Goal: Information Seeking & Learning: Learn about a topic

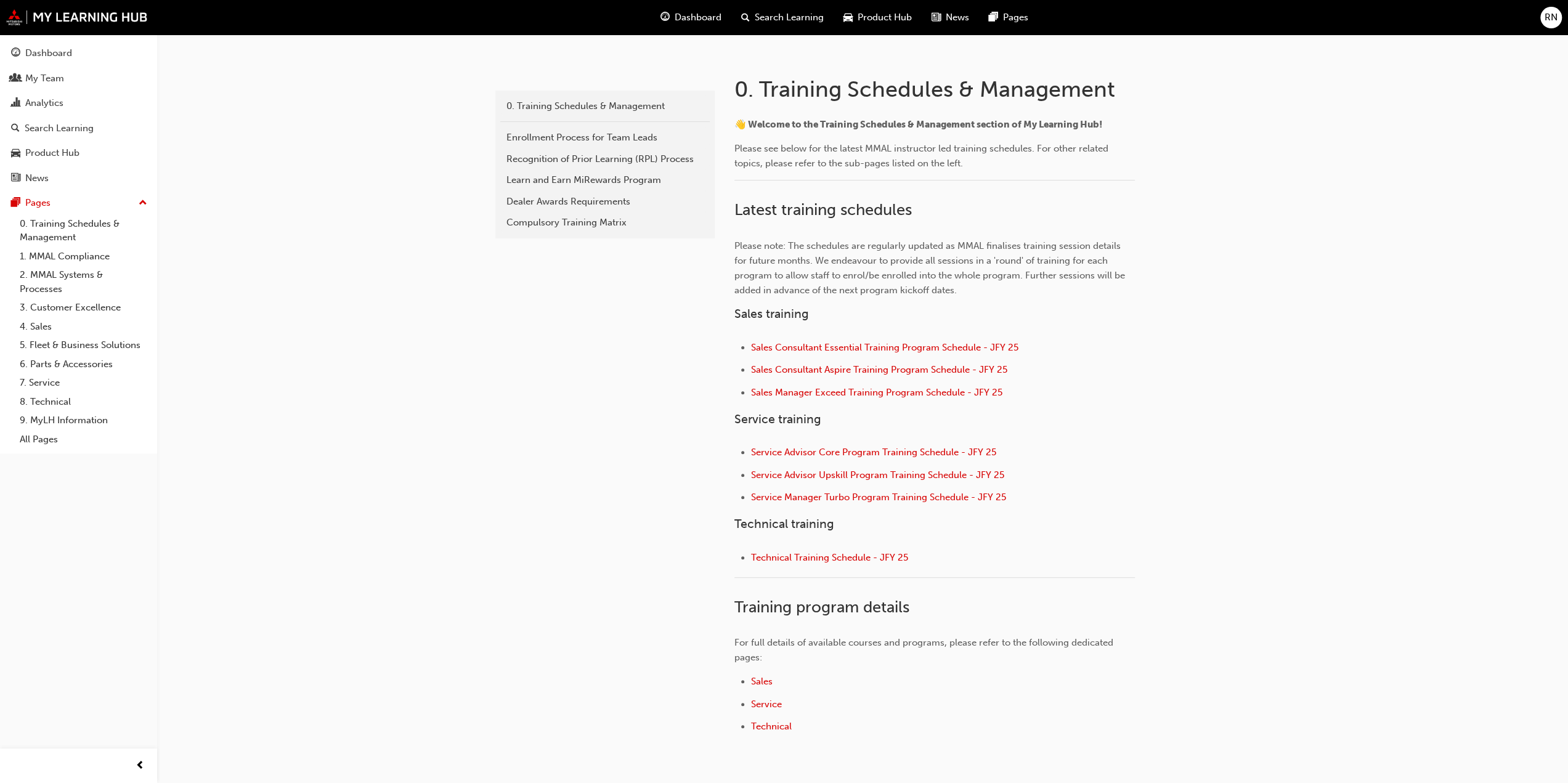
scroll to position [246, 0]
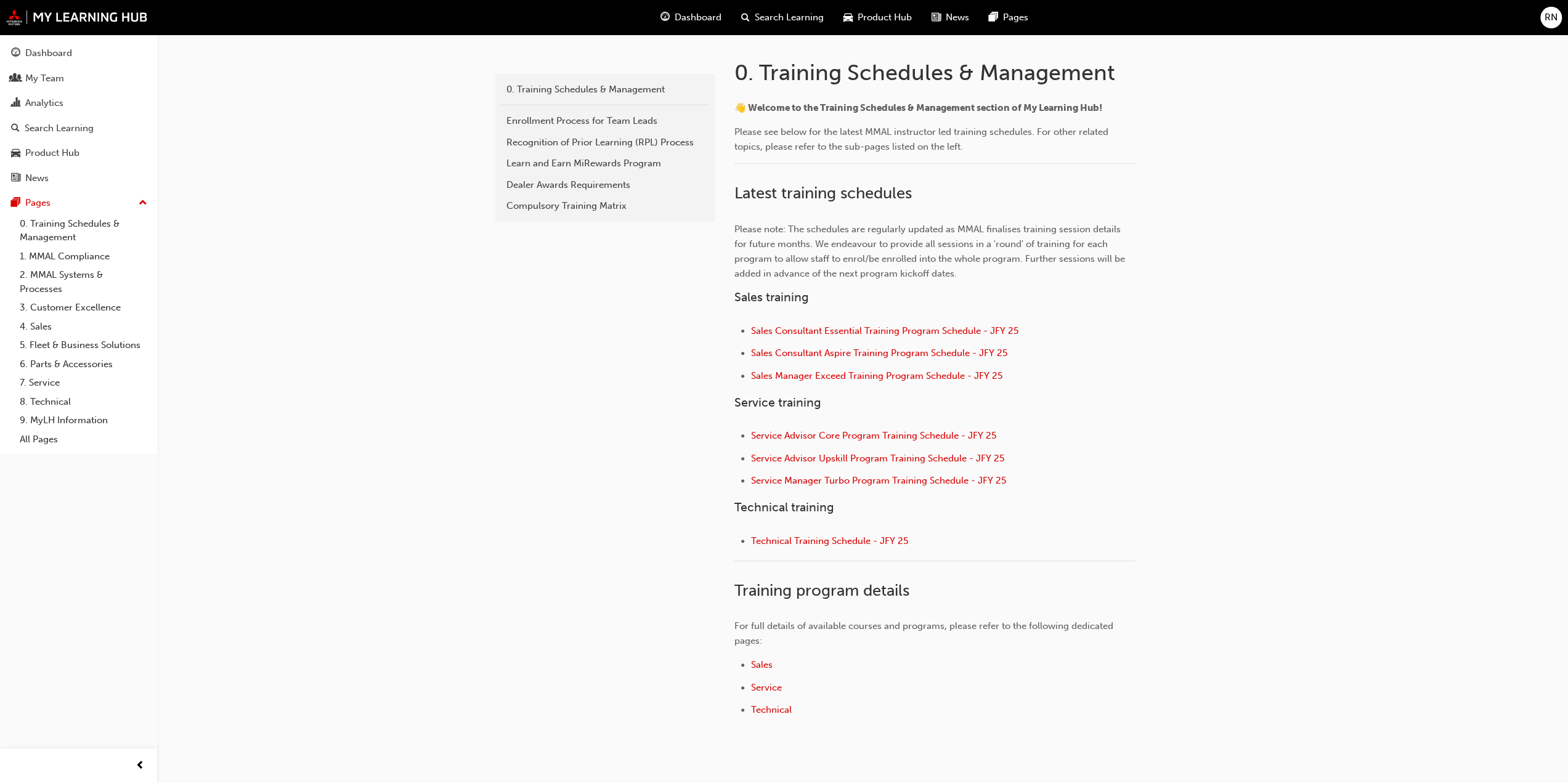
drag, startPoint x: 104, startPoint y: 50, endPoint x: 111, endPoint y: 64, distance: 15.7
click at [104, 50] on div "Dashboard" at bounding box center [79, 53] width 135 height 15
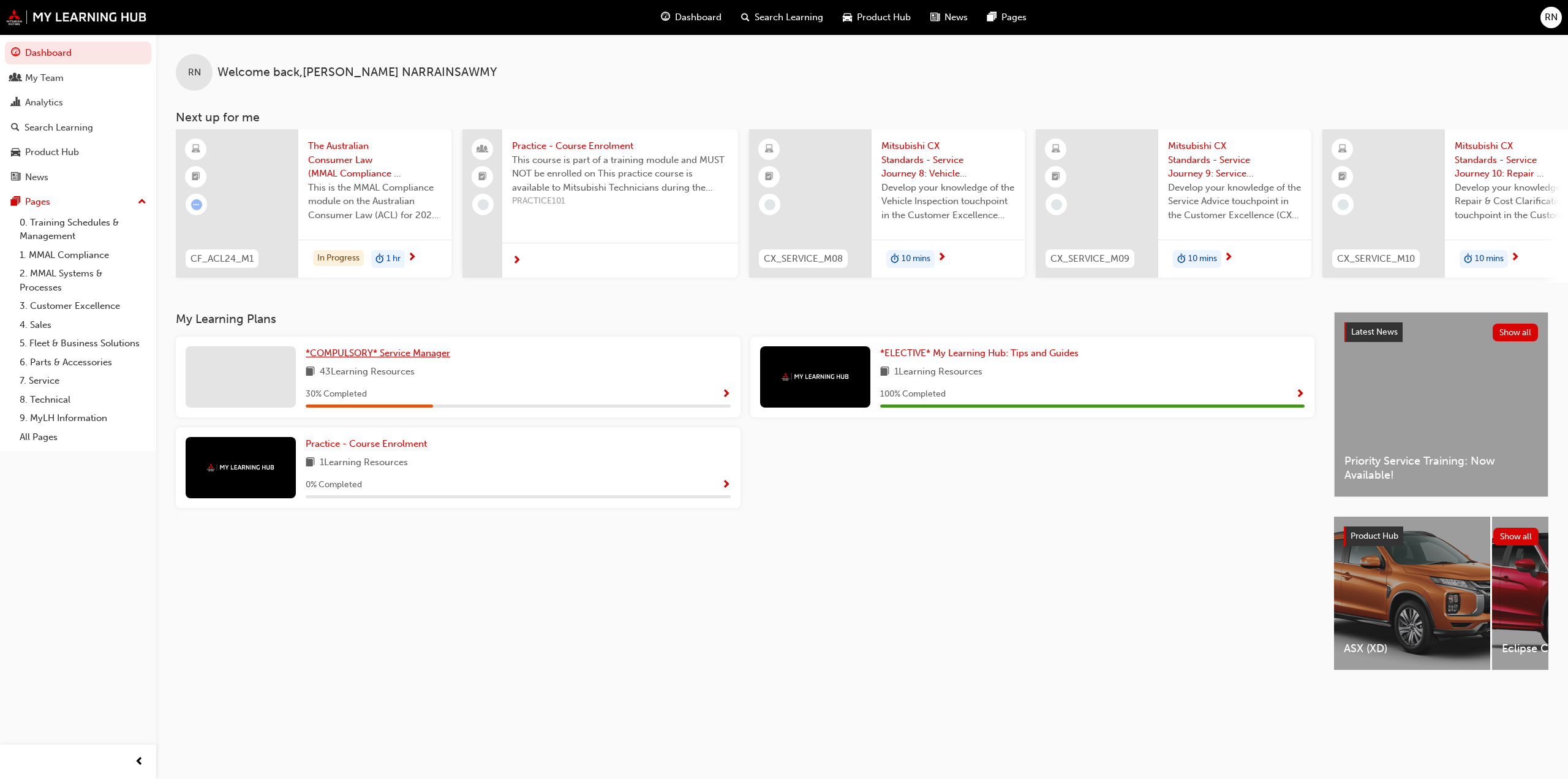
drag, startPoint x: 418, startPoint y: 357, endPoint x: 422, endPoint y: 364, distance: 8.1
click at [418, 358] on span "*COMPULSORY* Service Manager" at bounding box center [378, 353] width 145 height 11
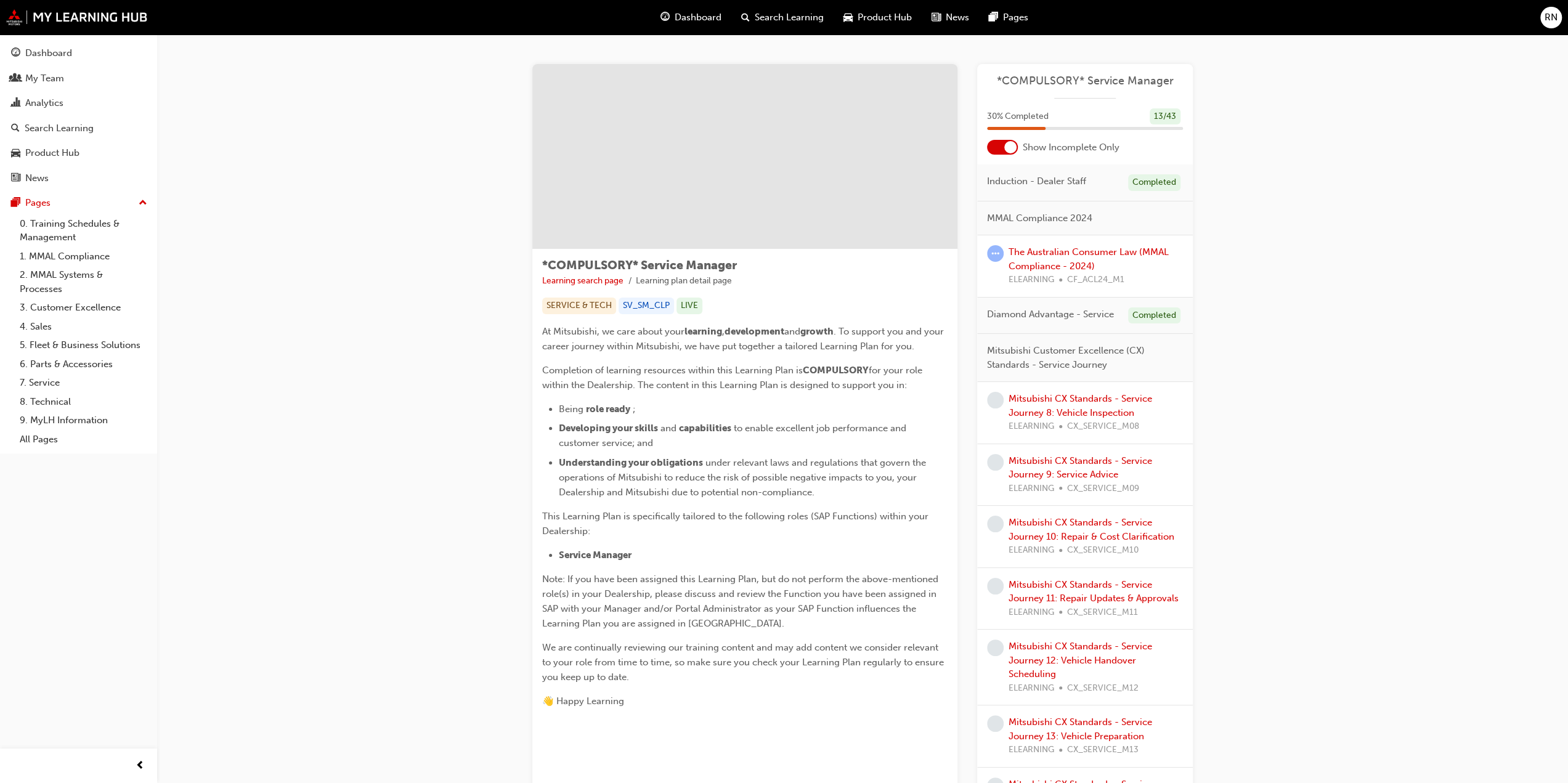
click at [1049, 404] on div "Mitsubishi CX Standards - Service Journey 8: Vehicle Inspection ELEARNING CX_SE…" at bounding box center [1096, 413] width 174 height 42
click at [1007, 148] on div at bounding box center [1010, 147] width 12 height 12
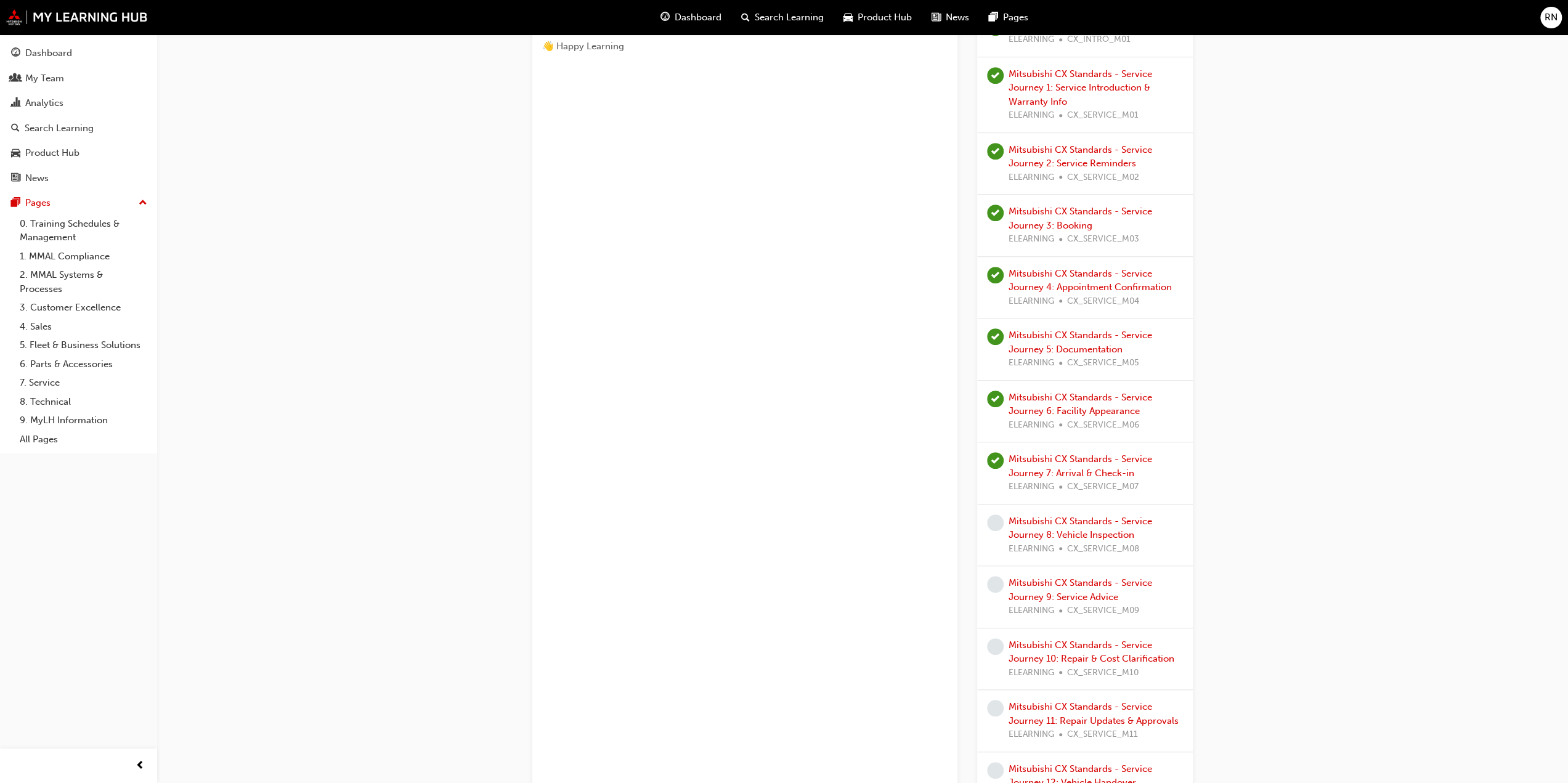
scroll to position [862, 0]
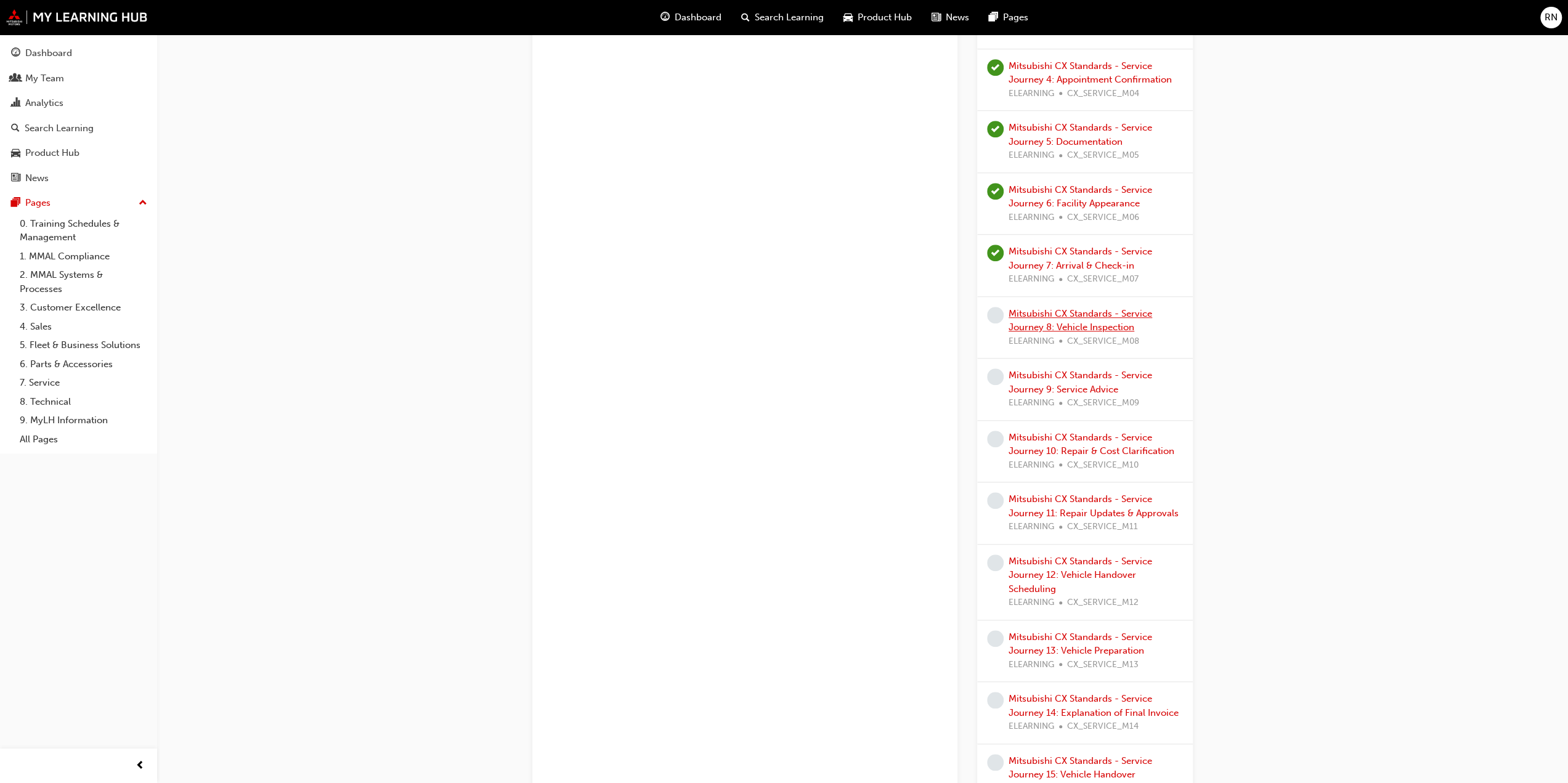
click at [1017, 321] on link "Mitsubishi CX Standards - Service Journey 8: Vehicle Inspection" at bounding box center [1080, 321] width 144 height 25
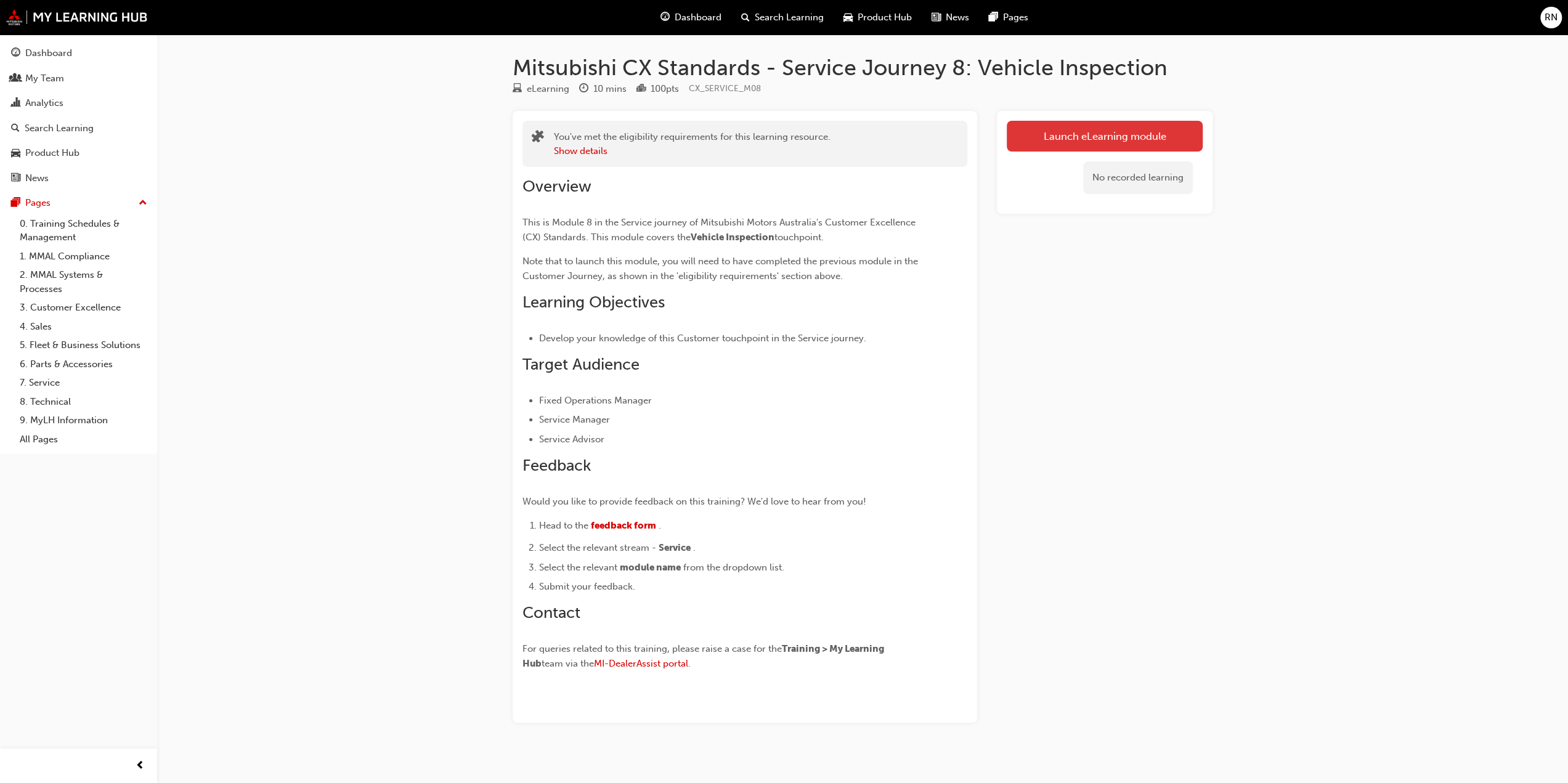
click at [1087, 130] on link "Launch eLearning module" at bounding box center [1104, 136] width 196 height 31
